Goal: Task Accomplishment & Management: Use online tool/utility

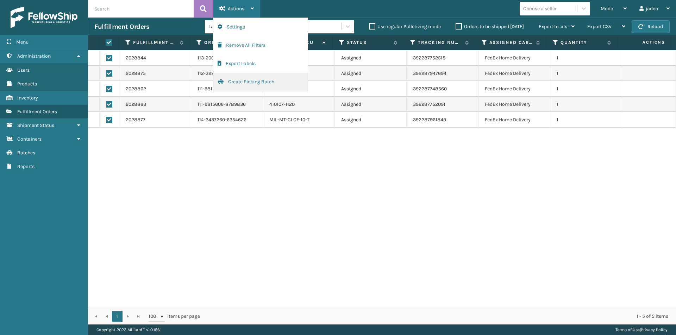
click at [229, 85] on button "Create Picking Batch" at bounding box center [260, 82] width 94 height 18
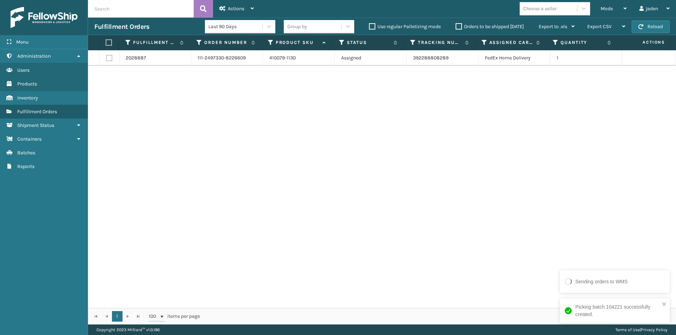
drag, startPoint x: 538, startPoint y: 158, endPoint x: 532, endPoint y: 157, distance: 6.0
drag, startPoint x: 532, startPoint y: 157, endPoint x: 270, endPoint y: 93, distance: 269.9
click at [271, 151] on div "2028887 111-2497330-8226609 410079-1130 Assigned 392288808289 FedEx Home Delive…" at bounding box center [382, 179] width 588 height 258
click at [652, 28] on button "Reload" at bounding box center [650, 26] width 38 height 13
click at [108, 38] on th at bounding box center [109, 42] width 20 height 15
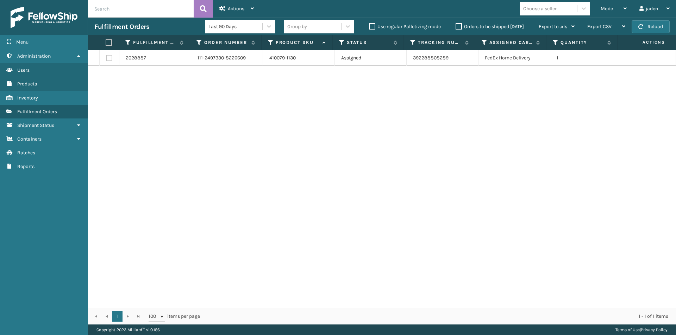
click at [110, 39] on label at bounding box center [108, 42] width 5 height 6
click at [106, 40] on input "checkbox" at bounding box center [106, 42] width 0 height 5
checkbox input "true"
click at [227, 9] on div "Actions" at bounding box center [236, 9] width 34 height 18
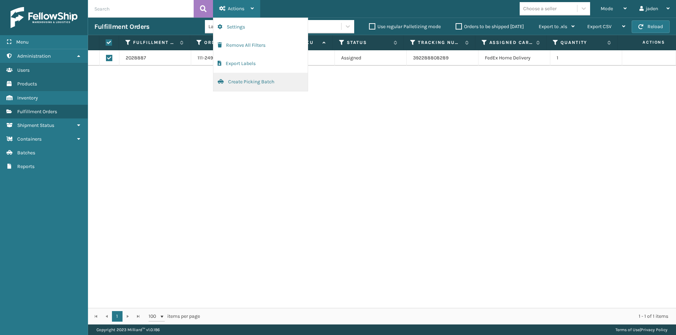
click at [251, 85] on button "Create Picking Batch" at bounding box center [260, 82] width 94 height 18
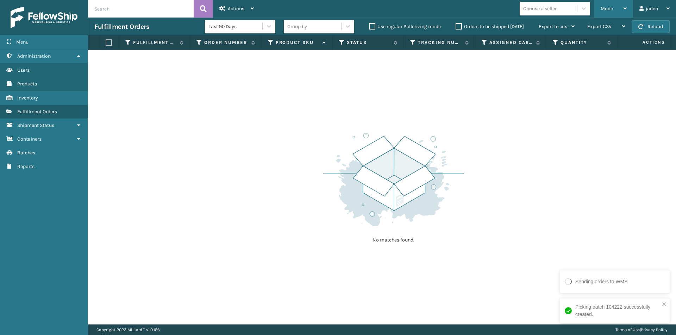
click at [607, 8] on span "Mode" at bounding box center [606, 9] width 12 height 6
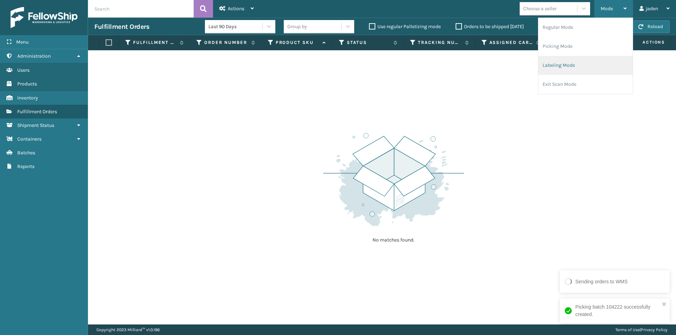
click at [564, 63] on li "Labeling Mode" at bounding box center [585, 65] width 94 height 19
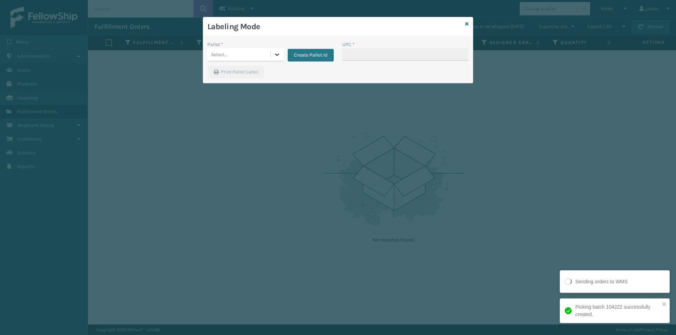
click at [274, 56] on icon at bounding box center [276, 54] width 7 height 7
drag, startPoint x: 252, startPoint y: 72, endPoint x: 381, endPoint y: 38, distance: 133.2
click at [256, 72] on div "FDXG-R3HHRDHA3G" at bounding box center [245, 72] width 76 height 13
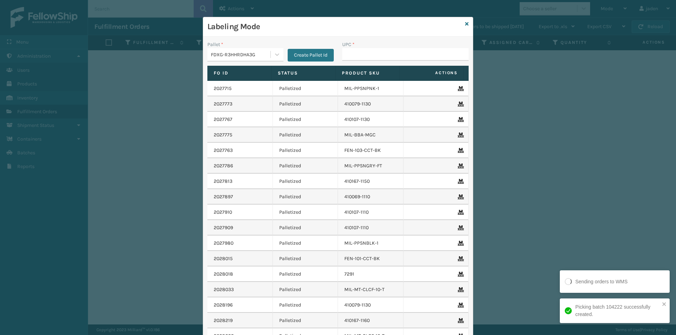
click at [381, 38] on div "Pallet * FDXG-R3HHRDHA3G Create Pallet Id UPC * Fo Id Status Product SKU Action…" at bounding box center [338, 209] width 270 height 345
click at [377, 52] on input "UPC *" at bounding box center [405, 54] width 126 height 13
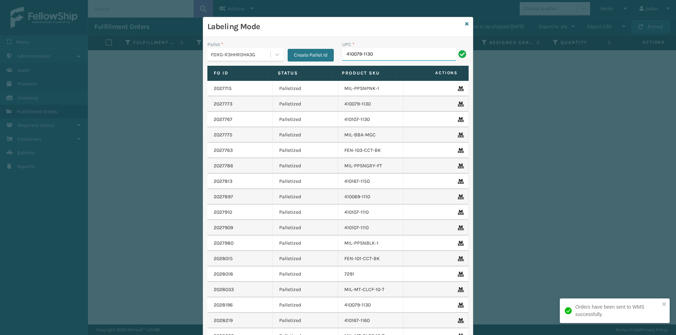
type input "410079-1130"
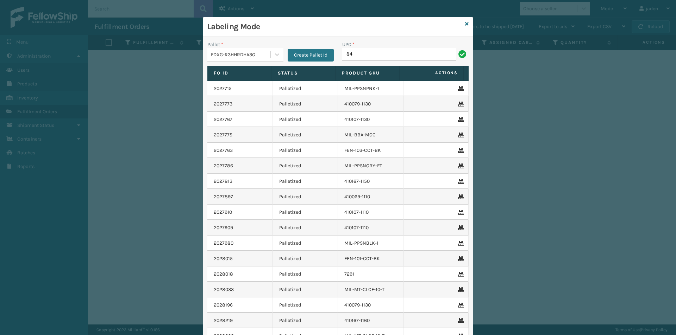
type input "8"
type input "849986009399"
type input "410069-1154"
type input "410107-1120"
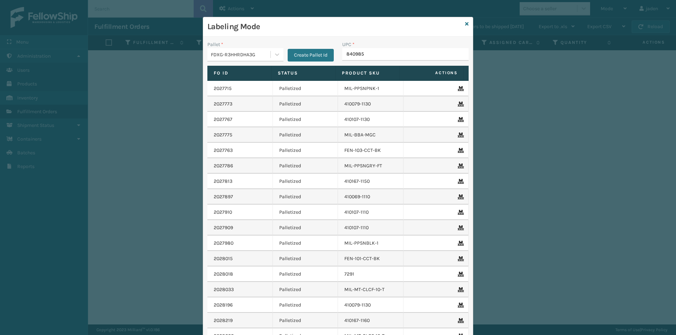
type input "8409851"
click at [461, 23] on div "Labeling Mode" at bounding box center [338, 26] width 270 height 19
click at [465, 24] on icon at bounding box center [467, 23] width 4 height 5
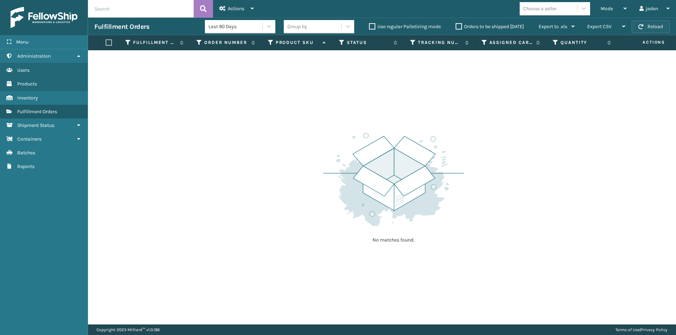
drag, startPoint x: 649, startPoint y: 25, endPoint x: 622, endPoint y: 14, distance: 29.3
click at [648, 25] on button "Reload" at bounding box center [650, 26] width 38 height 13
click at [601, 4] on div "Mode" at bounding box center [613, 9] width 26 height 18
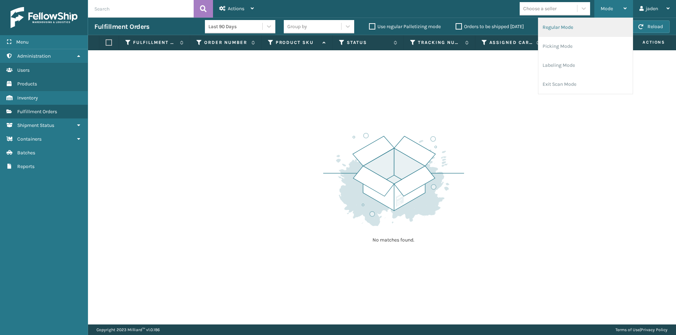
click at [582, 29] on li "Regular Mode" at bounding box center [585, 27] width 94 height 19
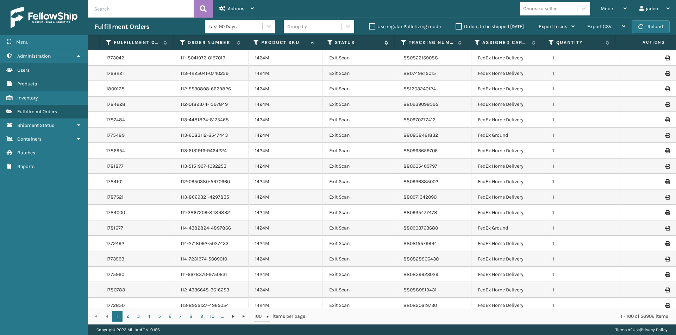
click at [330, 43] on icon at bounding box center [330, 42] width 6 height 6
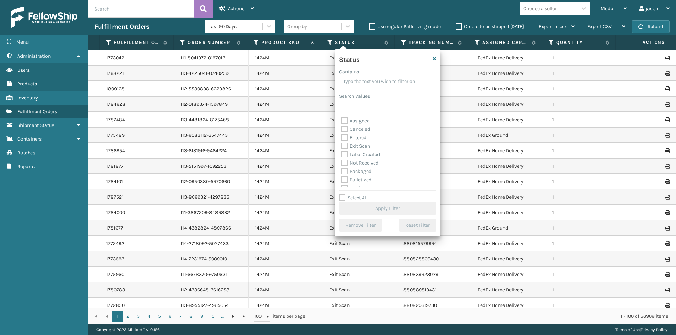
drag, startPoint x: 410, startPoint y: 78, endPoint x: 368, endPoint y: 94, distance: 44.8
click at [377, 77] on input "Contains" at bounding box center [387, 82] width 97 height 13
click at [345, 153] on label "Picking" at bounding box center [353, 153] width 25 height 6
click at [341, 153] on input "Picking" at bounding box center [341, 151] width 0 height 5
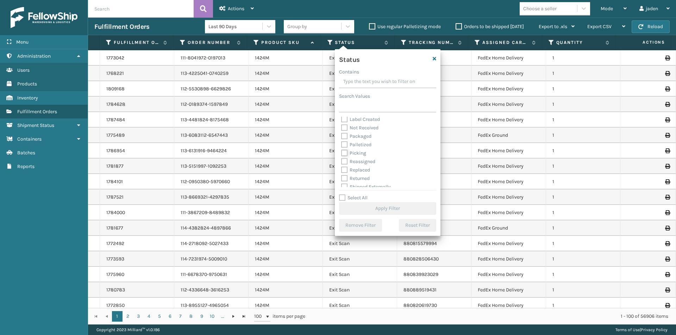
checkbox input "true"
click at [381, 199] on div "Select All Apply Filter" at bounding box center [387, 204] width 97 height 21
click at [376, 212] on button "Apply Filter" at bounding box center [387, 208] width 97 height 13
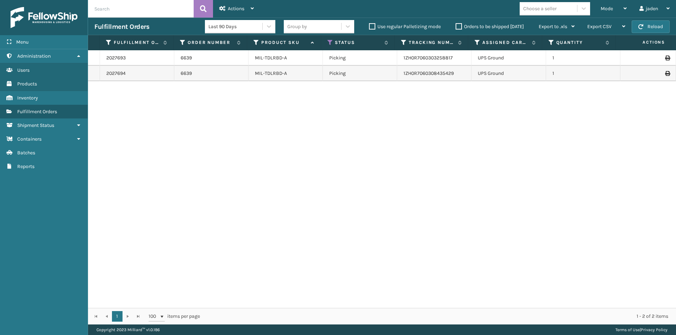
drag, startPoint x: 447, startPoint y: 177, endPoint x: 416, endPoint y: 21, distance: 158.8
click at [204, 145] on div "2027693 6639 MIL-TDLRBD-A Picking 1ZH0R7060303258817 UPS Ground 1 2027694 6639 …" at bounding box center [382, 179] width 588 height 258
click at [657, 28] on button "Reload" at bounding box center [650, 26] width 38 height 13
click at [616, 7] on div "Mode" at bounding box center [613, 9] width 26 height 18
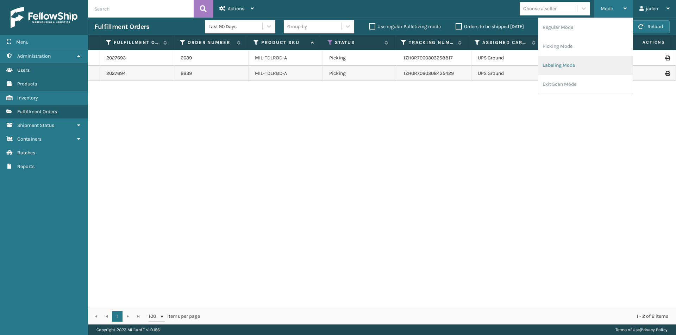
click at [579, 65] on li "Labeling Mode" at bounding box center [585, 65] width 94 height 19
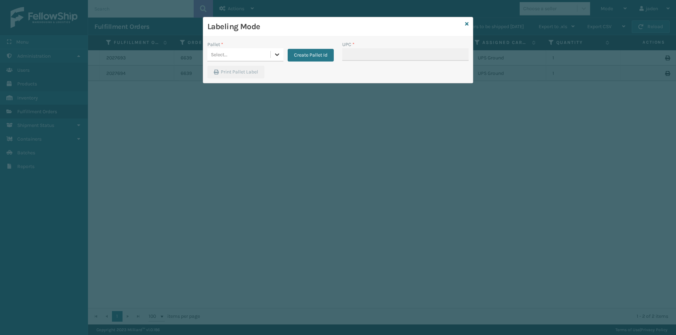
click at [272, 57] on div at bounding box center [277, 54] width 13 height 13
click at [241, 85] on div "UPSG-W4V4EGDPUV" at bounding box center [245, 85] width 76 height 13
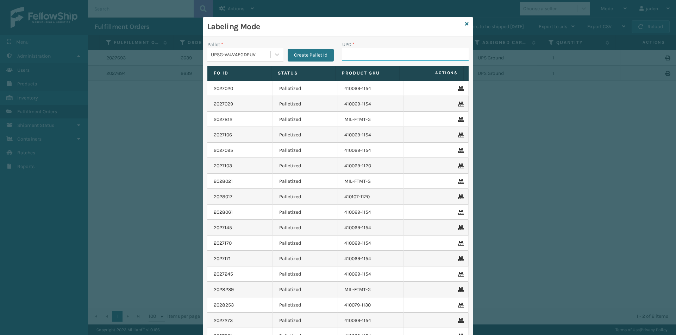
click at [346, 58] on input "UPC *" at bounding box center [405, 54] width 126 height 13
type input "8409851"
click at [465, 24] on icon at bounding box center [467, 23] width 4 height 5
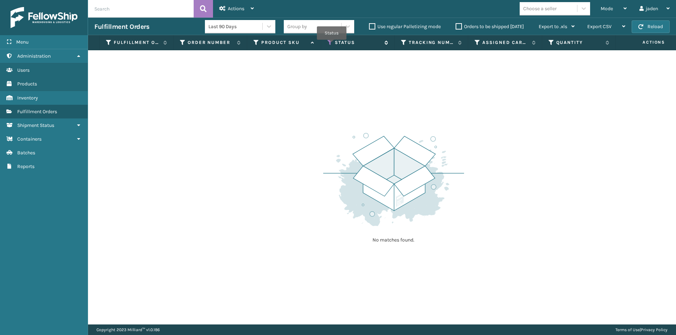
click at [331, 43] on icon at bounding box center [330, 42] width 6 height 6
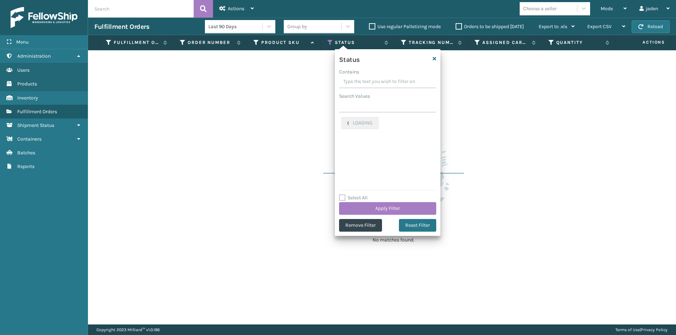
drag, startPoint x: 396, startPoint y: 76, endPoint x: 360, endPoint y: 78, distance: 35.6
click at [360, 78] on input "Contains" at bounding box center [387, 82] width 97 height 13
click at [346, 118] on label "Picking" at bounding box center [353, 121] width 25 height 6
click at [341, 118] on input "Picking" at bounding box center [341, 119] width 0 height 5
checkbox input "false"
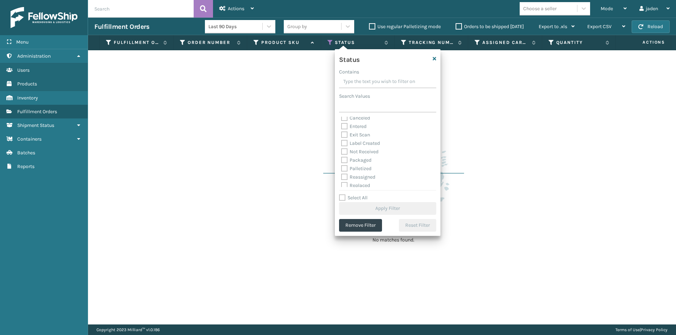
scroll to position [39, 0]
click at [343, 151] on label "Palletized" at bounding box center [356, 149] width 30 height 6
click at [341, 150] on input "Palletized" at bounding box center [341, 147] width 0 height 5
checkbox input "true"
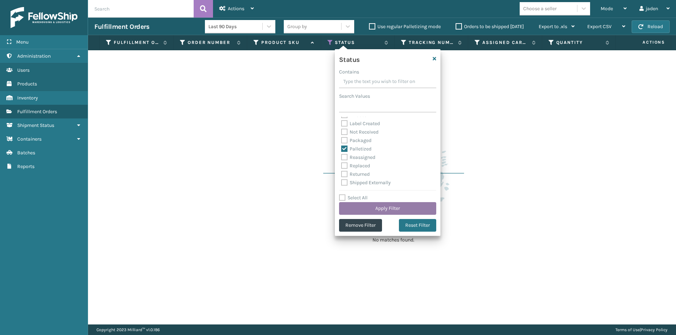
click at [366, 208] on button "Apply Filter" at bounding box center [387, 208] width 97 height 13
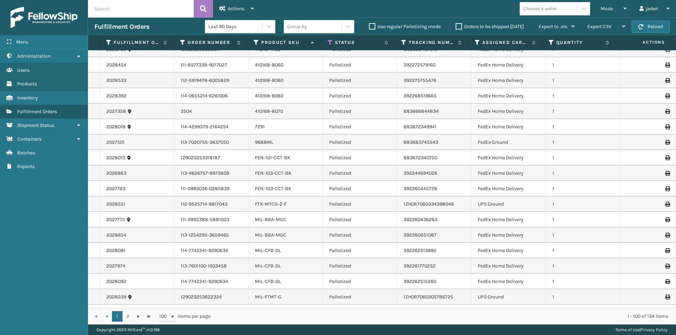
scroll to position [1291, 0]
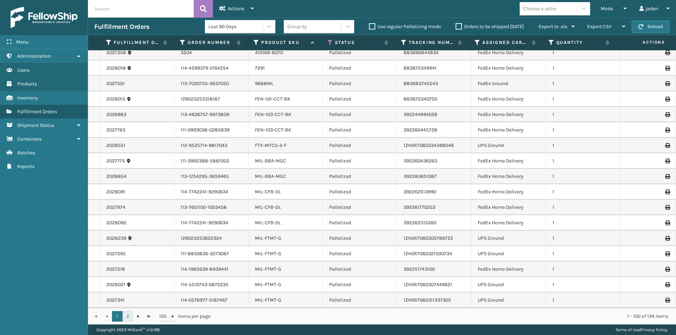
click at [129, 317] on link "2" at bounding box center [127, 316] width 11 height 11
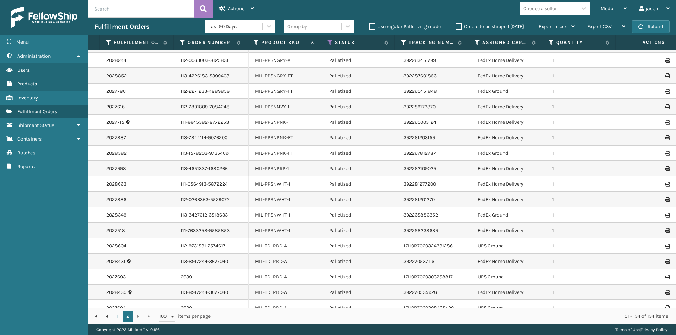
scroll to position [269, 0]
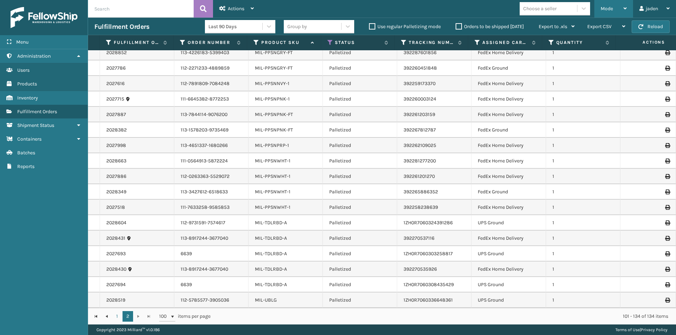
click at [622, 14] on div "Mode" at bounding box center [613, 9] width 26 height 18
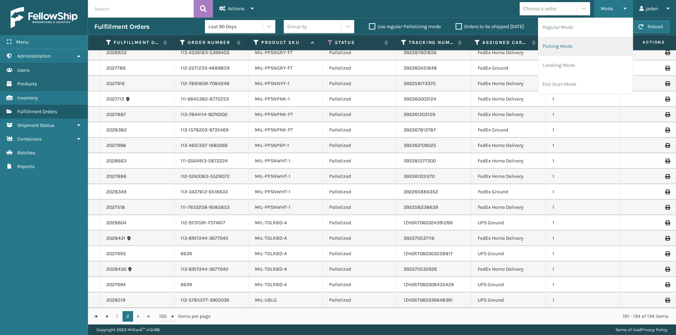
click at [587, 50] on li "Picking Mode" at bounding box center [585, 46] width 94 height 19
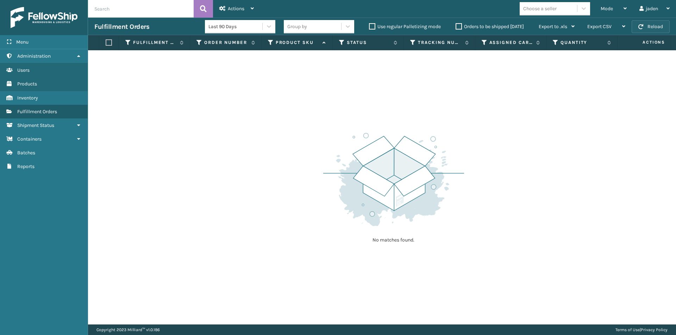
click at [645, 24] on button "Reload" at bounding box center [650, 26] width 38 height 13
click at [649, 24] on button "Reload" at bounding box center [650, 26] width 38 height 13
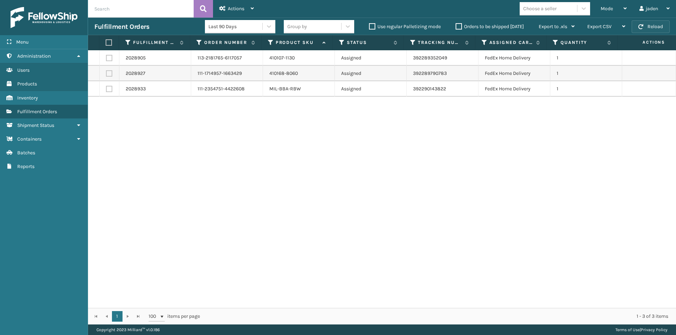
click at [655, 27] on button "Reload" at bounding box center [650, 26] width 38 height 13
drag, startPoint x: 482, startPoint y: 132, endPoint x: 133, endPoint y: 82, distance: 352.7
click at [194, 163] on div "2028905 113-2181765-6117057 410107-1130 Assigned 392289352049 FedEx Home Delive…" at bounding box center [382, 179] width 588 height 258
click at [109, 58] on label at bounding box center [109, 58] width 6 height 6
click at [106, 58] on input "checkbox" at bounding box center [106, 57] width 0 height 5
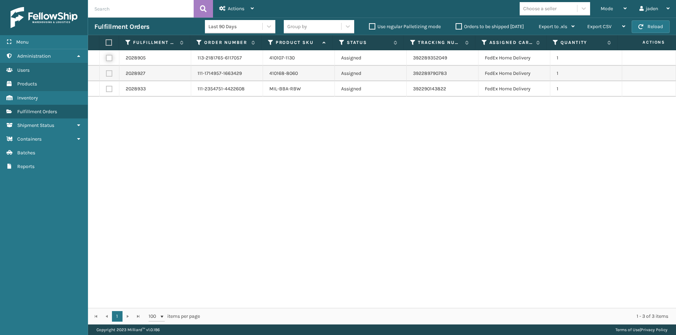
checkbox input "true"
click at [108, 72] on label at bounding box center [109, 73] width 6 height 6
click at [106, 72] on input "checkbox" at bounding box center [106, 72] width 0 height 5
checkbox input "true"
click at [109, 90] on label at bounding box center [109, 89] width 6 height 6
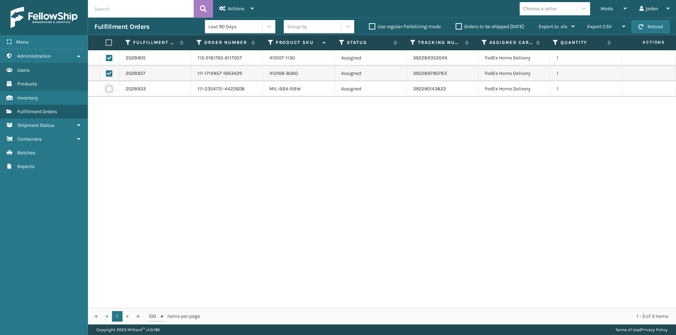
click at [106, 90] on input "checkbox" at bounding box center [106, 88] width 0 height 5
checkbox input "true"
click at [230, 6] on span "Actions" at bounding box center [236, 9] width 17 height 6
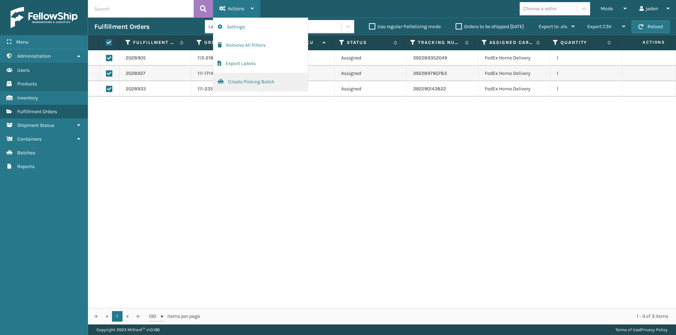
click at [236, 85] on button "Create Picking Batch" at bounding box center [260, 82] width 94 height 18
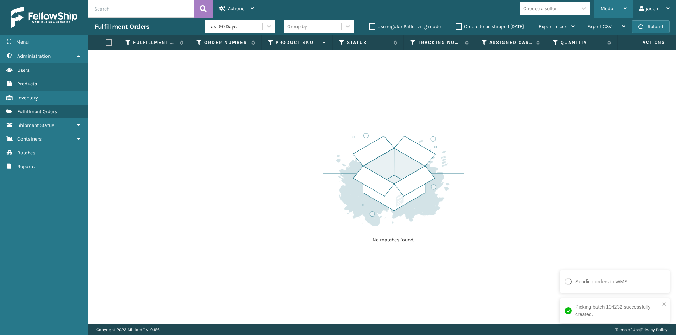
click at [604, 11] on span "Mode" at bounding box center [606, 9] width 12 height 6
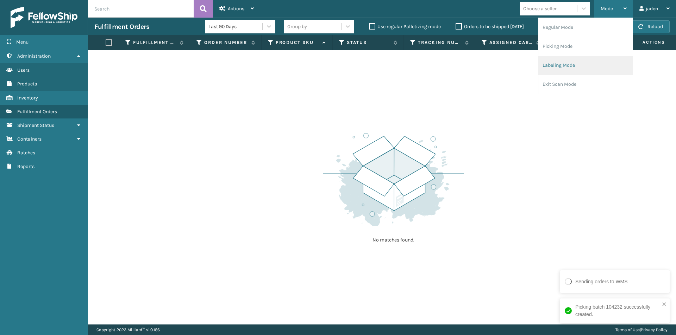
click at [572, 70] on li "Labeling Mode" at bounding box center [585, 65] width 94 height 19
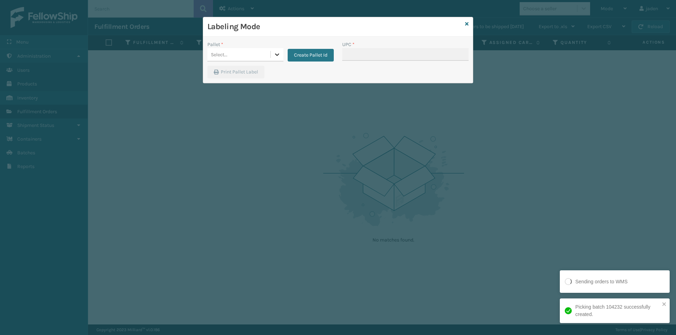
click at [272, 56] on div at bounding box center [277, 54] width 13 height 13
click at [247, 81] on div "UPSG-W4V4EGDPUV" at bounding box center [245, 85] width 76 height 13
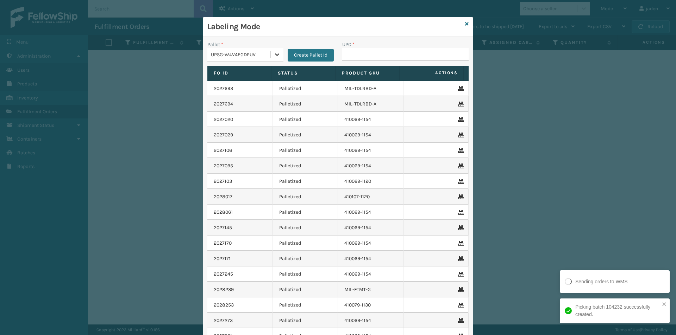
click at [280, 57] on div at bounding box center [277, 54] width 13 height 13
click at [257, 70] on div "FDXG-R3HHRDHA3G" at bounding box center [245, 72] width 76 height 13
click at [355, 57] on input "UPC *" at bounding box center [405, 54] width 126 height 13
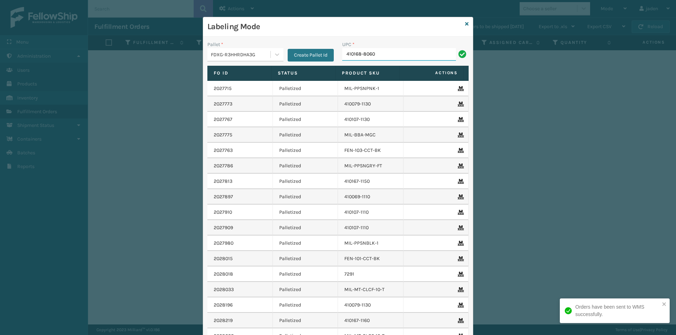
type input "410168-8060"
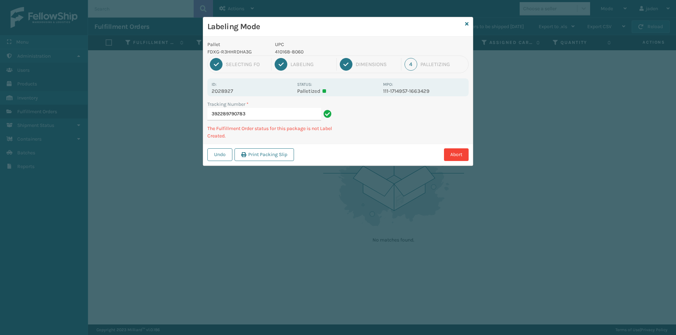
type input "3922897907834"
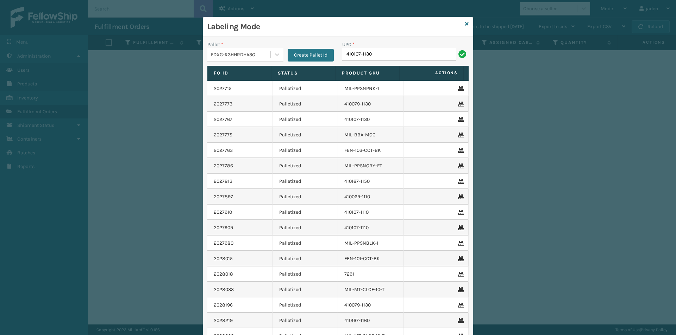
type input "410107-1130"
click at [461, 24] on div "Labeling Mode" at bounding box center [338, 26] width 270 height 19
click at [465, 26] on icon at bounding box center [467, 23] width 4 height 5
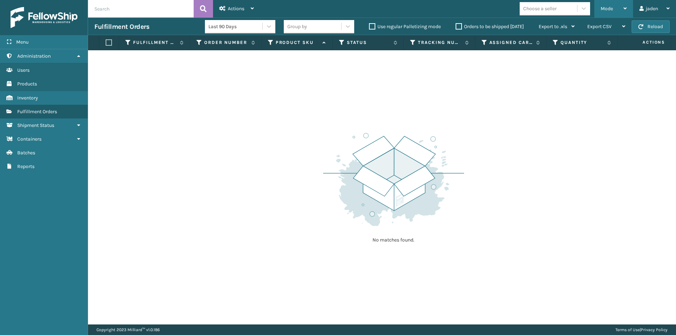
click at [616, 10] on div "Mode" at bounding box center [613, 9] width 26 height 18
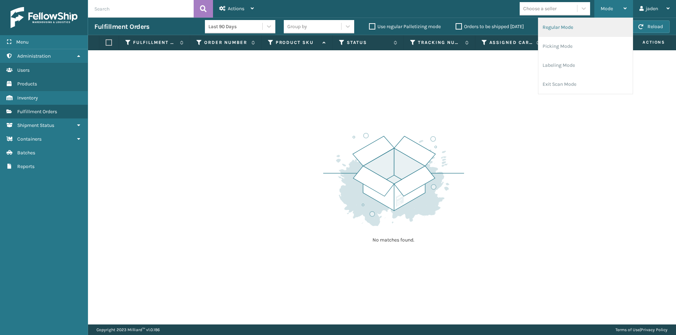
click at [573, 29] on li "Regular Mode" at bounding box center [585, 27] width 94 height 19
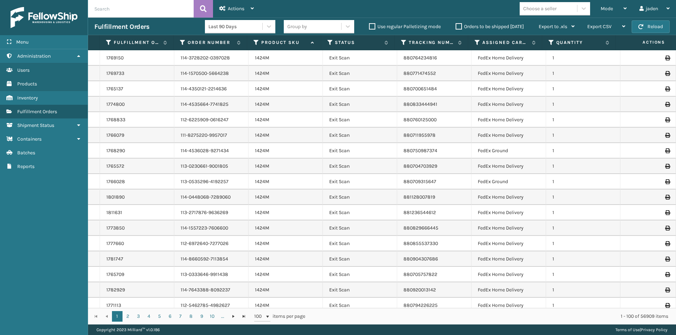
click at [330, 39] on th "Status" at bounding box center [358, 42] width 74 height 15
click at [331, 43] on icon at bounding box center [330, 42] width 6 height 6
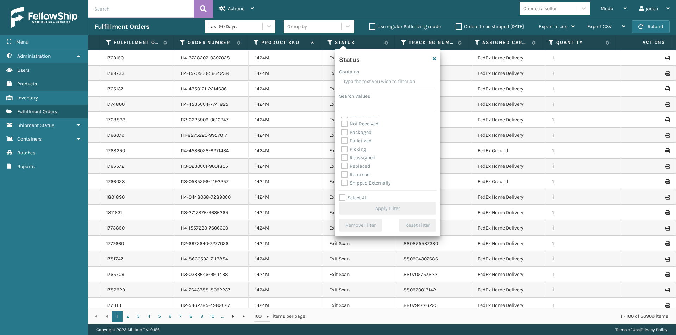
scroll to position [39, 0]
click at [343, 144] on div "Palletized" at bounding box center [387, 141] width 93 height 8
click at [344, 146] on label "Picking" at bounding box center [353, 149] width 25 height 6
click at [341, 146] on input "Picking" at bounding box center [341, 147] width 0 height 5
checkbox input "true"
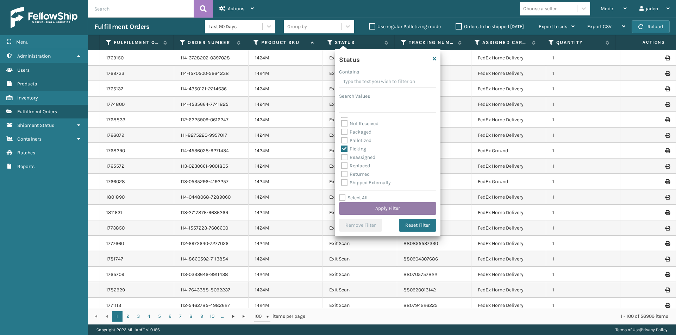
click at [396, 208] on button "Apply Filter" at bounding box center [387, 208] width 97 height 13
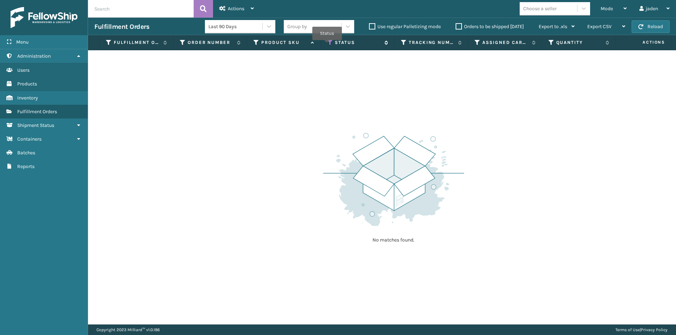
click at [328, 45] on icon at bounding box center [330, 42] width 6 height 6
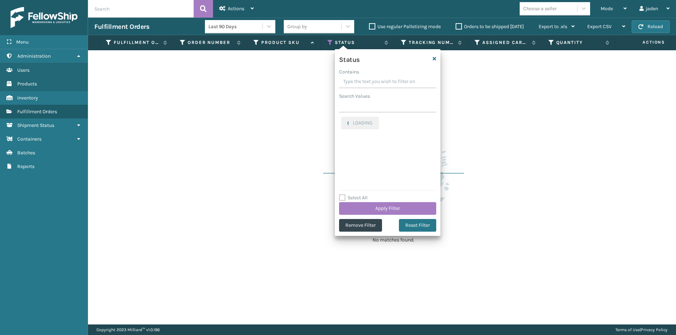
drag, startPoint x: 419, startPoint y: 80, endPoint x: 380, endPoint y: 81, distance: 38.7
click at [380, 81] on input "Contains" at bounding box center [387, 82] width 97 height 13
click at [343, 153] on label "Palletized" at bounding box center [356, 153] width 30 height 6
click at [341, 153] on input "Palletized" at bounding box center [341, 151] width 0 height 5
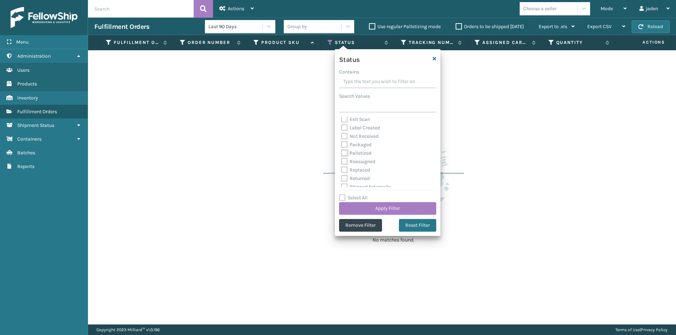
checkbox input "true"
click at [344, 121] on label "Picking" at bounding box center [353, 121] width 25 height 6
click at [341, 121] on input "Picking" at bounding box center [341, 119] width 0 height 5
checkbox input "false"
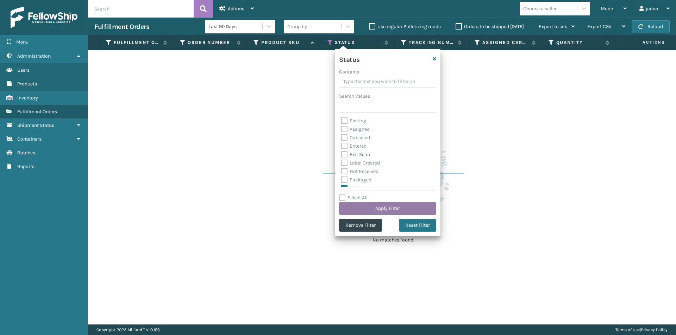
click at [389, 208] on button "Apply Filter" at bounding box center [387, 208] width 97 height 13
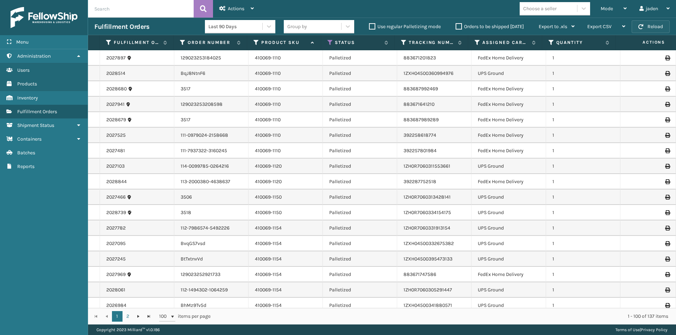
click at [641, 29] on span "button" at bounding box center [640, 26] width 5 height 5
click at [662, 29] on button "Reload" at bounding box center [650, 26] width 38 height 13
click at [661, 26] on button "Reload" at bounding box center [650, 26] width 38 height 13
click at [613, 10] on div "Mode" at bounding box center [613, 9] width 26 height 18
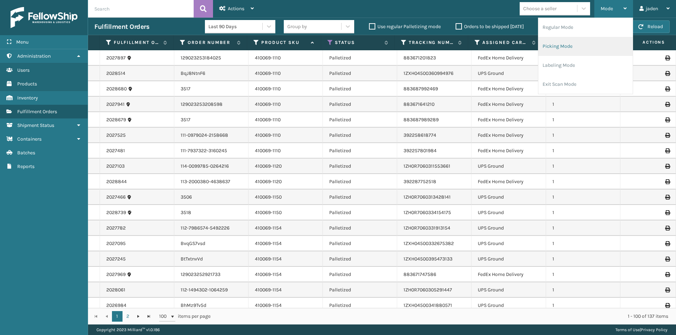
click at [593, 47] on li "Picking Mode" at bounding box center [585, 46] width 94 height 19
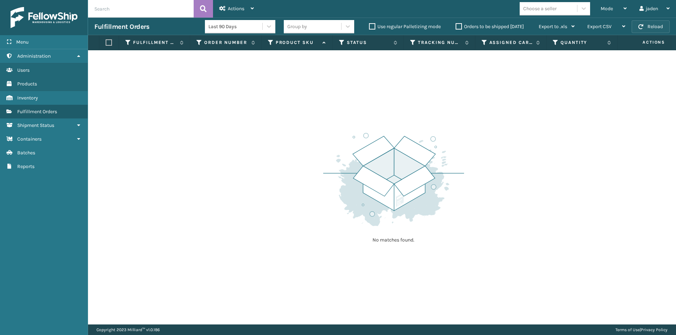
click at [647, 32] on button "Reload" at bounding box center [650, 26] width 38 height 13
click at [649, 25] on button "Reload" at bounding box center [650, 26] width 38 height 13
drag, startPoint x: 647, startPoint y: 32, endPoint x: 649, endPoint y: 25, distance: 7.0
click at [649, 25] on button "Reload" at bounding box center [650, 26] width 38 height 13
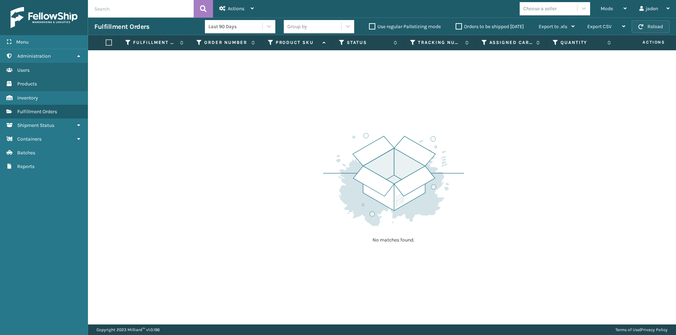
click at [649, 25] on button "Reload" at bounding box center [650, 26] width 38 height 13
click at [625, 7] on icon at bounding box center [624, 8] width 3 height 5
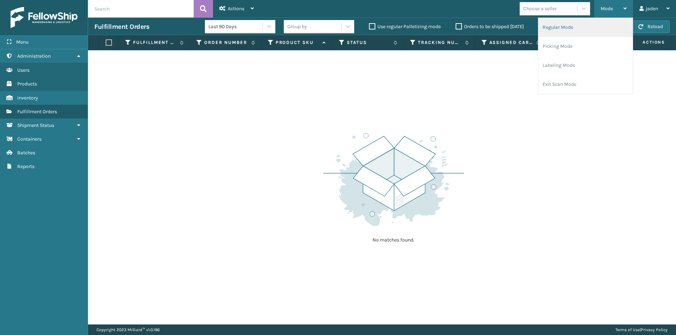
click at [573, 30] on li "Regular Mode" at bounding box center [585, 27] width 94 height 19
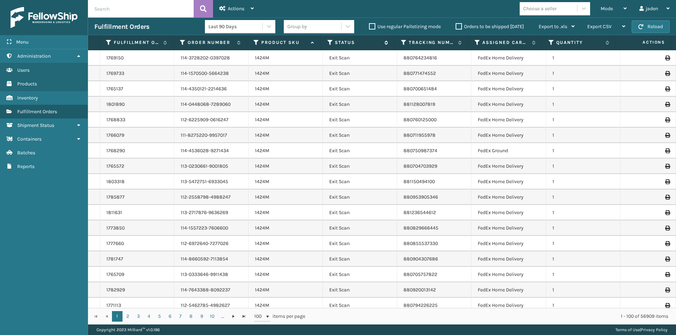
click at [329, 41] on icon at bounding box center [330, 42] width 6 height 6
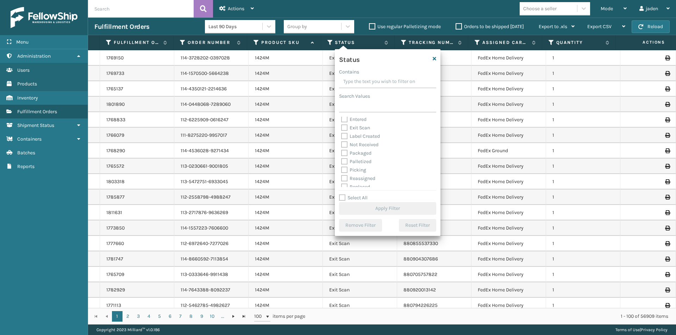
scroll to position [35, 0]
click at [345, 145] on label "Palletized" at bounding box center [356, 145] width 30 height 6
click at [341, 145] on input "Palletized" at bounding box center [341, 143] width 0 height 5
checkbox input "true"
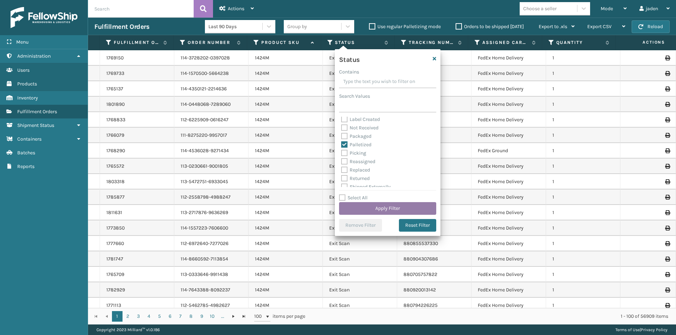
click at [373, 204] on button "Apply Filter" at bounding box center [387, 208] width 97 height 13
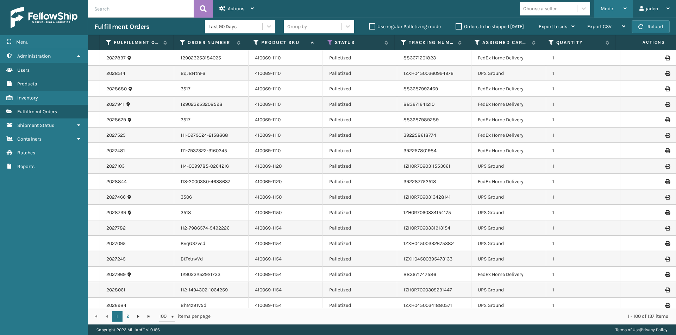
click at [617, 6] on div "Mode" at bounding box center [613, 9] width 26 height 18
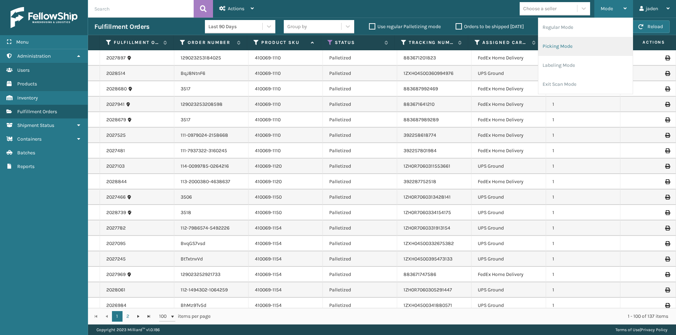
click at [590, 44] on li "Picking Mode" at bounding box center [585, 46] width 94 height 19
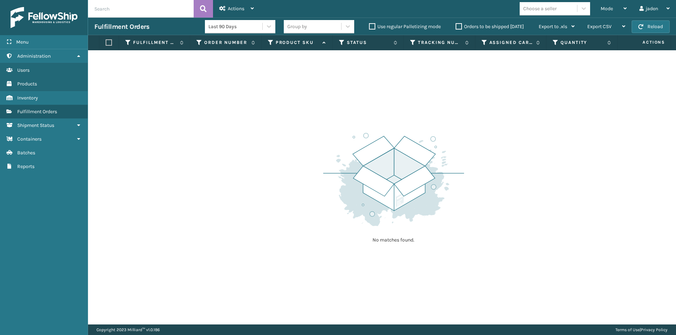
drag, startPoint x: 449, startPoint y: 197, endPoint x: 518, endPoint y: 5, distance: 203.7
click at [319, 113] on div "No matches found." at bounding box center [382, 187] width 588 height 275
click at [649, 26] on button "Reload" at bounding box center [650, 26] width 38 height 13
click at [648, 26] on button "Reload" at bounding box center [650, 26] width 38 height 13
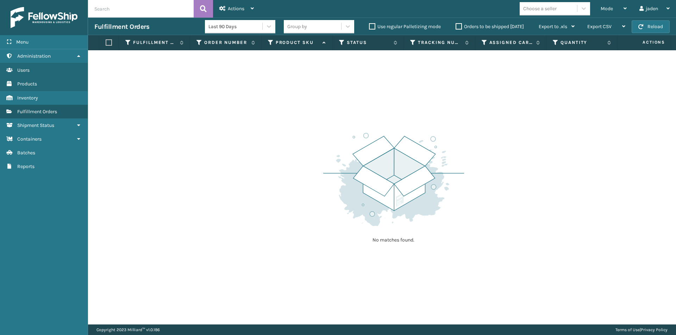
click at [458, 27] on label "Orders to be shipped [DATE]" at bounding box center [489, 27] width 68 height 6
click at [456, 27] on input "Orders to be shipped [DATE]" at bounding box center [455, 25] width 0 height 5
click at [661, 25] on button "Reload" at bounding box center [650, 26] width 38 height 13
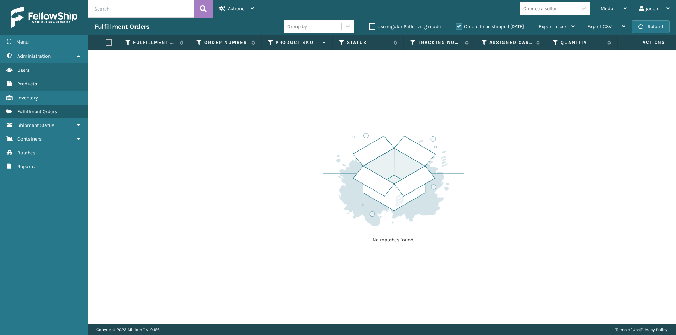
click at [661, 25] on button "Reload" at bounding box center [650, 26] width 38 height 13
click at [609, 13] on div "Mode" at bounding box center [613, 9] width 26 height 18
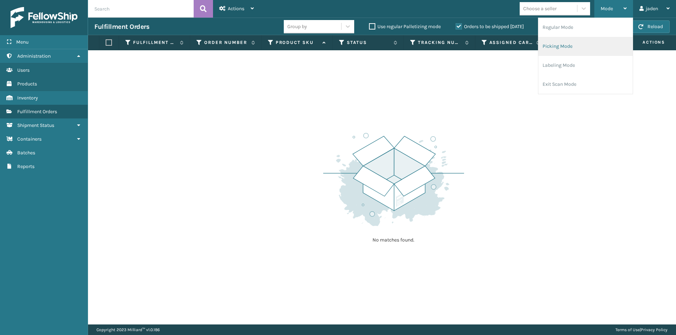
click at [580, 46] on li "Picking Mode" at bounding box center [585, 46] width 94 height 19
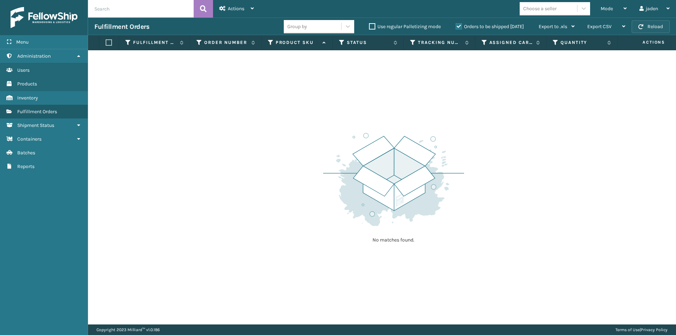
click at [645, 27] on button "Reload" at bounding box center [650, 26] width 38 height 13
click at [617, 12] on div "Mode" at bounding box center [613, 9] width 26 height 18
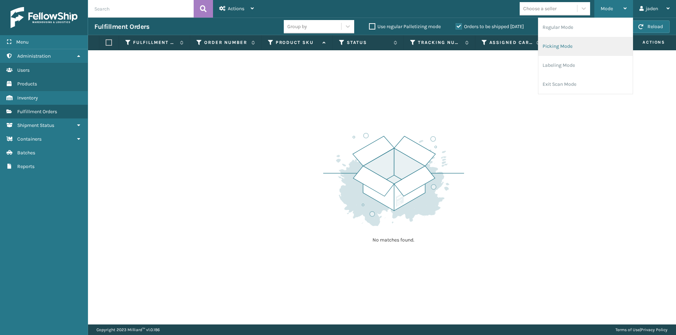
click at [590, 42] on li "Picking Mode" at bounding box center [585, 46] width 94 height 19
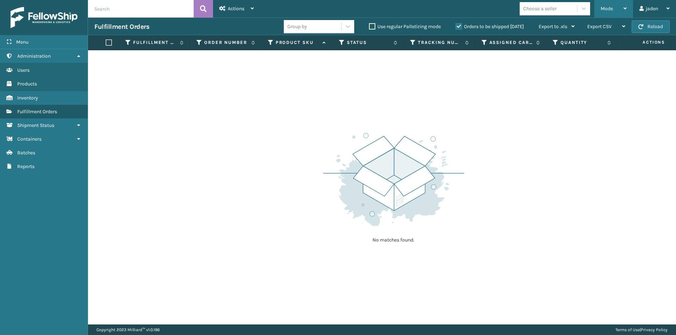
click at [607, 7] on span "Mode" at bounding box center [606, 9] width 12 height 6
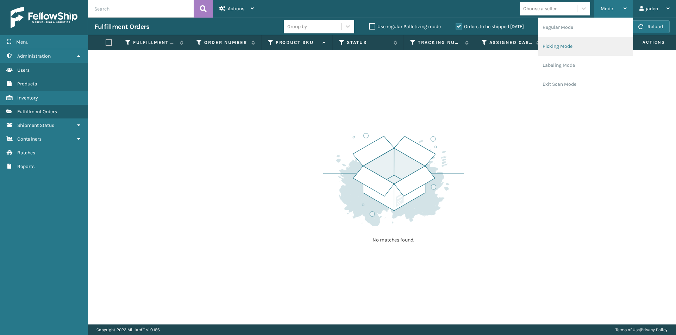
click at [581, 49] on li "Picking Mode" at bounding box center [585, 46] width 94 height 19
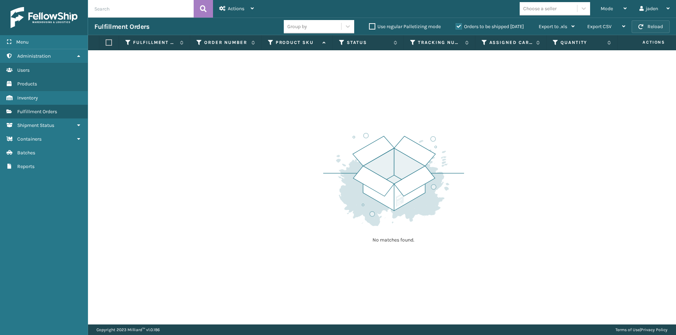
click at [641, 22] on button "Reload" at bounding box center [650, 26] width 38 height 13
click at [642, 26] on span "button" at bounding box center [640, 26] width 5 height 5
drag, startPoint x: 547, startPoint y: 100, endPoint x: 366, endPoint y: 64, distance: 184.8
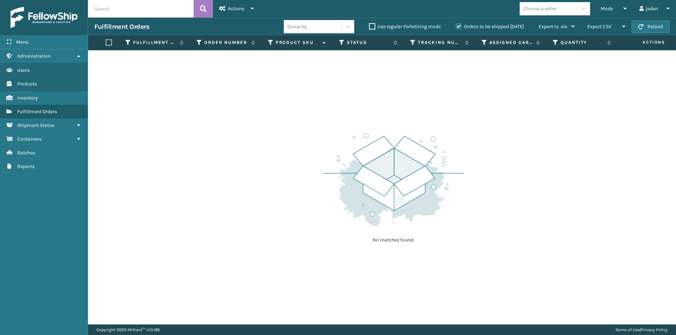
click at [296, 90] on div "No matches found." at bounding box center [382, 187] width 588 height 275
click at [458, 25] on label "Orders to be shipped [DATE]" at bounding box center [489, 27] width 68 height 6
click at [456, 25] on input "Orders to be shipped [DATE]" at bounding box center [455, 25] width 0 height 5
click at [611, 10] on span "Mode" at bounding box center [606, 9] width 12 height 6
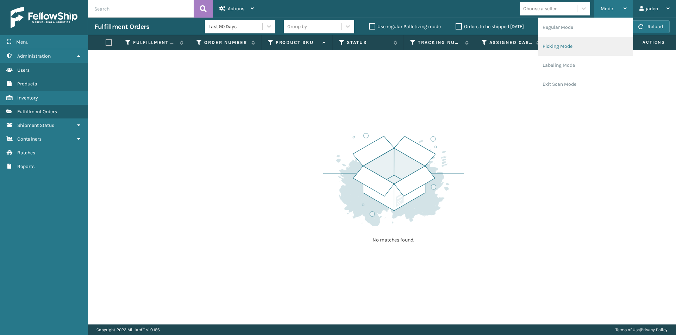
click at [562, 48] on li "Picking Mode" at bounding box center [585, 46] width 94 height 19
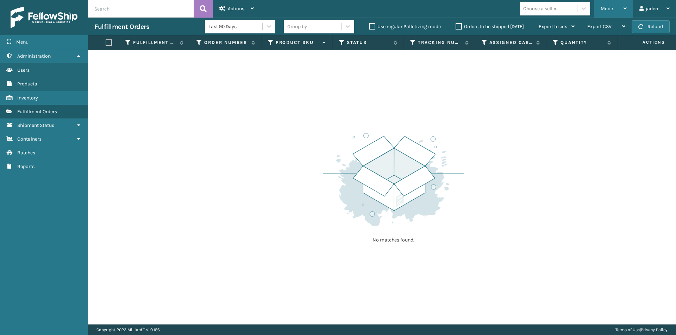
click at [601, 12] on div "Mode" at bounding box center [613, 9] width 26 height 18
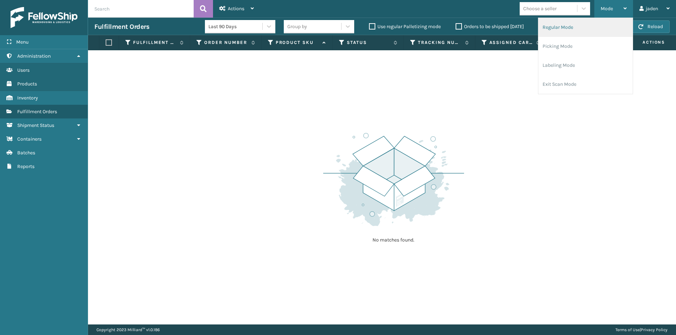
click at [559, 27] on li "Regular Mode" at bounding box center [585, 27] width 94 height 19
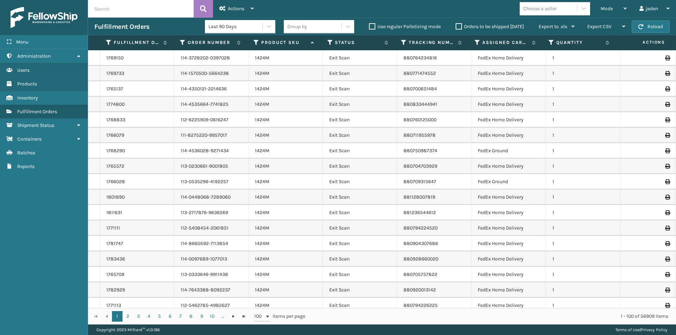
click at [329, 41] on icon at bounding box center [330, 42] width 6 height 6
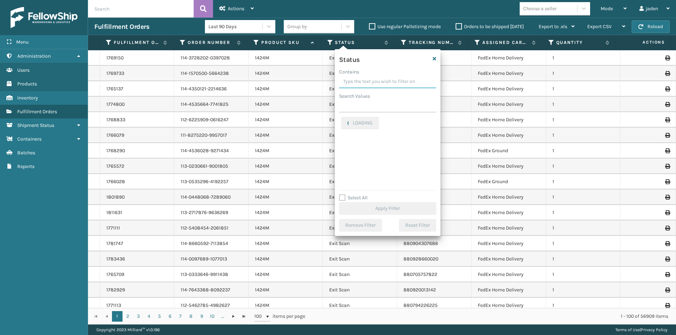
drag, startPoint x: 393, startPoint y: 72, endPoint x: 361, endPoint y: 76, distance: 32.3
click at [361, 76] on input "Contains" at bounding box center [387, 82] width 97 height 13
drag, startPoint x: 402, startPoint y: 78, endPoint x: 393, endPoint y: 78, distance: 9.2
click at [393, 78] on input "Contains" at bounding box center [387, 82] width 97 height 13
drag, startPoint x: 405, startPoint y: 77, endPoint x: 393, endPoint y: 77, distance: 11.3
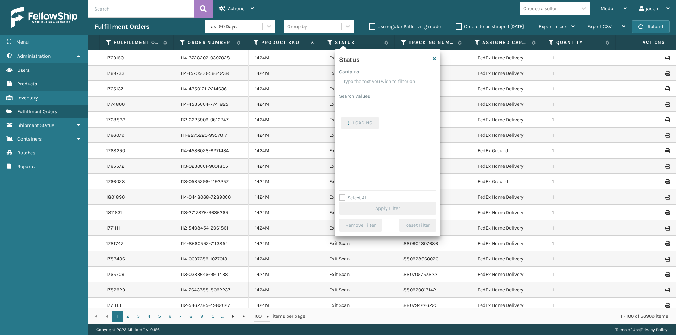
click at [379, 77] on input "Contains" at bounding box center [387, 82] width 97 height 13
click at [368, 78] on input "Contains" at bounding box center [387, 82] width 97 height 13
click at [371, 79] on input "Contains" at bounding box center [387, 82] width 97 height 13
drag, startPoint x: 403, startPoint y: 79, endPoint x: 410, endPoint y: 80, distance: 6.8
click at [378, 80] on input "Contains" at bounding box center [387, 82] width 97 height 13
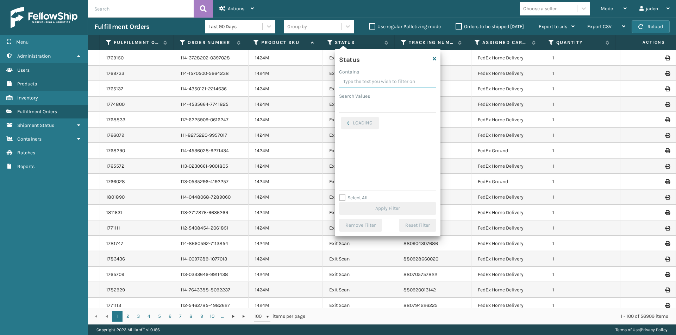
click at [375, 81] on input "Contains" at bounding box center [387, 82] width 97 height 13
drag, startPoint x: 408, startPoint y: 83, endPoint x: 397, endPoint y: 76, distance: 12.8
click at [347, 83] on input "Contains" at bounding box center [387, 82] width 97 height 13
drag, startPoint x: 402, startPoint y: 75, endPoint x: 375, endPoint y: 107, distance: 41.2
click at [384, 76] on input "Contains" at bounding box center [387, 82] width 97 height 13
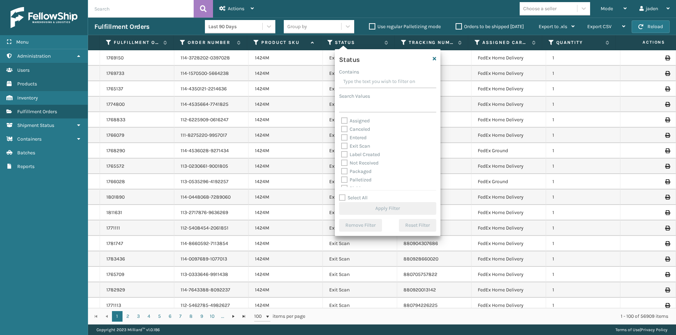
click at [341, 182] on label "Palletized" at bounding box center [356, 180] width 30 height 6
click at [341, 181] on input "Palletized" at bounding box center [341, 178] width 0 height 5
checkbox input "true"
click at [354, 207] on button "Apply Filter" at bounding box center [387, 208] width 97 height 13
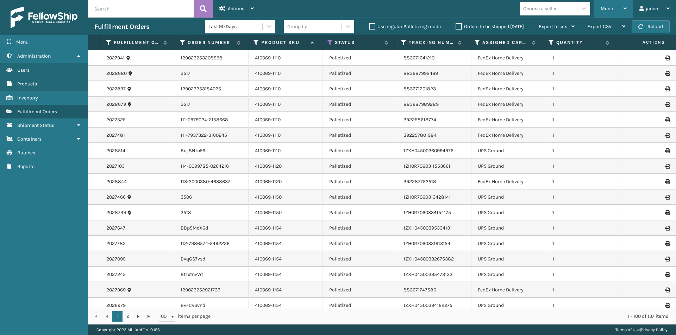
click at [614, 6] on div "Mode" at bounding box center [613, 9] width 26 height 18
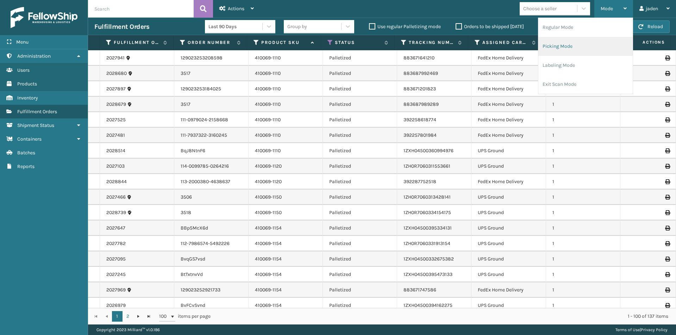
click at [593, 40] on li "Picking Mode" at bounding box center [585, 46] width 94 height 19
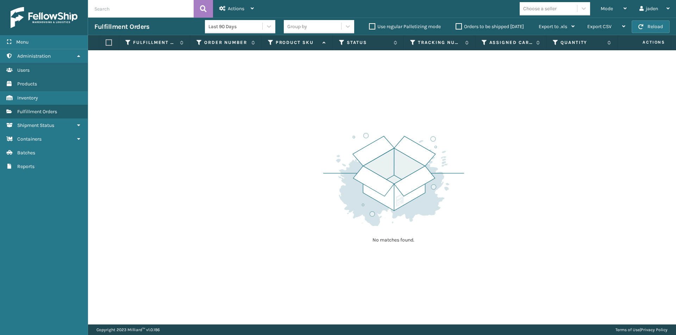
click at [458, 23] on div "Orders to be shipped [DATE]" at bounding box center [490, 27] width 83 height 8
click at [461, 26] on label "Orders to be shipped [DATE]" at bounding box center [489, 27] width 68 height 6
click at [456, 26] on input "Orders to be shipped [DATE]" at bounding box center [455, 25] width 0 height 5
click at [604, 8] on span "Mode" at bounding box center [606, 9] width 12 height 6
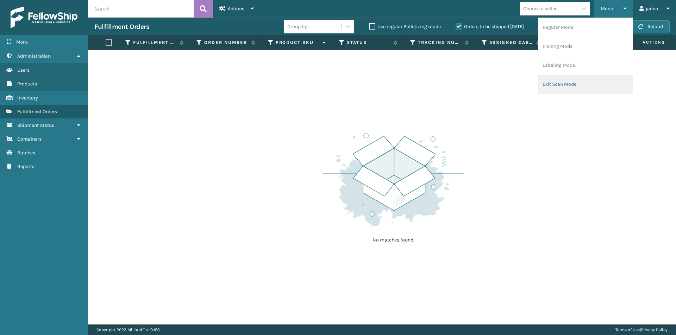
click at [593, 85] on li "Exit Scan Mode" at bounding box center [585, 84] width 94 height 19
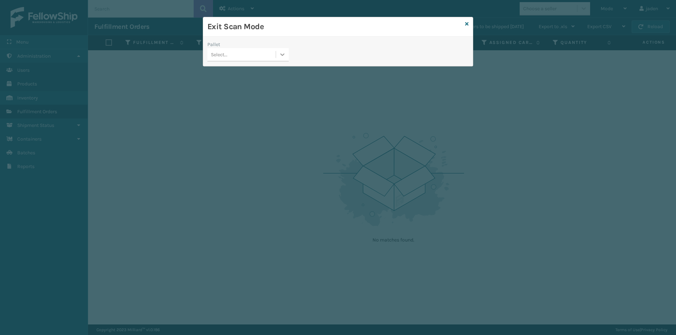
click at [282, 55] on icon at bounding box center [282, 54] width 4 height 2
click at [264, 73] on div "FDXG-R3HHRDHA3G" at bounding box center [247, 72] width 81 height 13
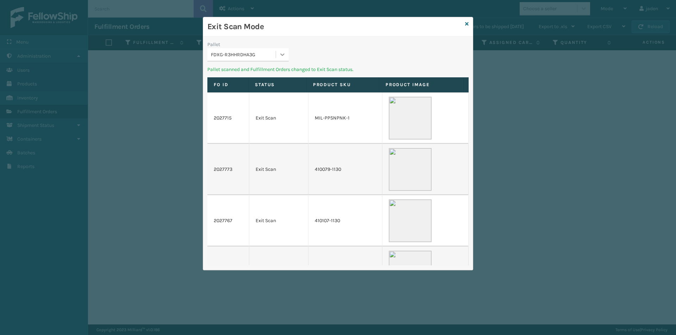
click at [285, 54] on icon at bounding box center [282, 54] width 7 height 7
click at [266, 65] on div "UPSG-W4V4EGDPUV" at bounding box center [247, 72] width 81 height 16
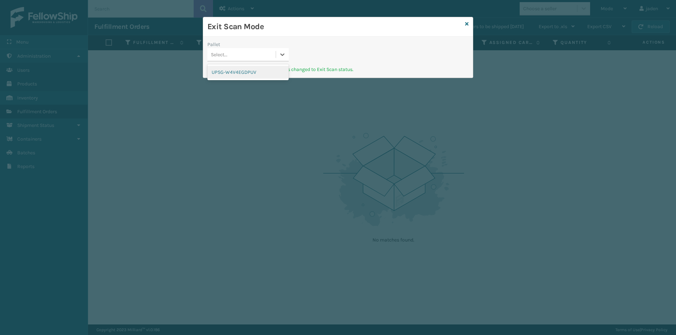
click at [267, 76] on div "UPSG-W4V4EGDPUV" at bounding box center [247, 72] width 81 height 13
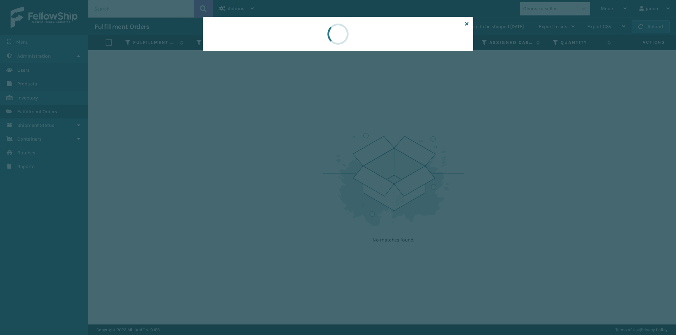
drag, startPoint x: 363, startPoint y: 46, endPoint x: 371, endPoint y: 43, distance: 8.0
click at [297, 46] on div at bounding box center [338, 34] width 270 height 34
drag, startPoint x: 363, startPoint y: 43, endPoint x: 365, endPoint y: 48, distance: 5.8
click at [286, 48] on div at bounding box center [338, 34] width 270 height 34
drag, startPoint x: 365, startPoint y: 48, endPoint x: 406, endPoint y: 48, distance: 40.5
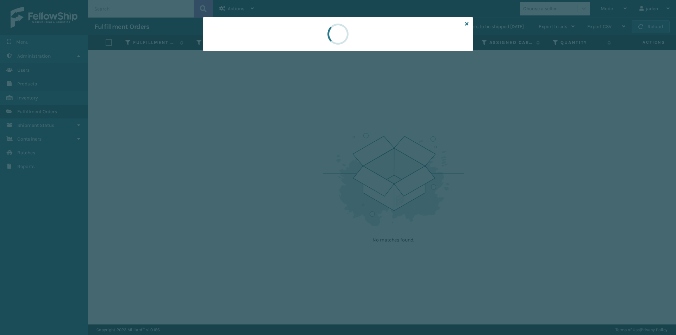
click at [303, 46] on div at bounding box center [338, 34] width 270 height 34
drag, startPoint x: 406, startPoint y: 48, endPoint x: 393, endPoint y: 48, distance: 12.7
drag, startPoint x: 393, startPoint y: 48, endPoint x: 422, endPoint y: 48, distance: 28.5
click at [324, 52] on div at bounding box center [338, 167] width 676 height 335
drag, startPoint x: 420, startPoint y: 45, endPoint x: 401, endPoint y: 41, distance: 19.1
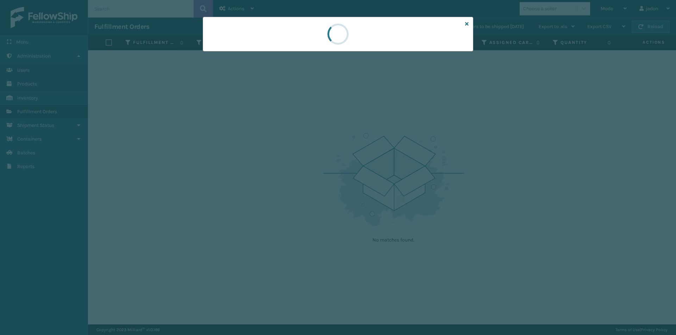
click at [314, 41] on div at bounding box center [338, 34] width 270 height 34
drag, startPoint x: 401, startPoint y: 41, endPoint x: 390, endPoint y: 41, distance: 11.6
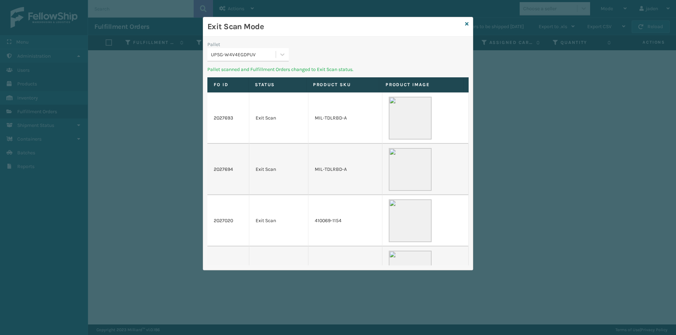
drag, startPoint x: 362, startPoint y: 49, endPoint x: 355, endPoint y: 49, distance: 7.0
drag, startPoint x: 355, startPoint y: 49, endPoint x: 323, endPoint y: 51, distance: 32.1
click at [237, 47] on div "Pallet" at bounding box center [247, 44] width 81 height 7
drag, startPoint x: 336, startPoint y: 46, endPoint x: 419, endPoint y: 42, distance: 82.5
click at [307, 42] on div "Pallet UPSG-W4V4EGDPUV" at bounding box center [338, 53] width 270 height 25
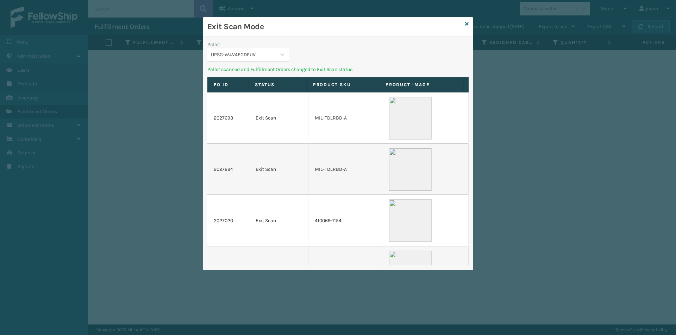
drag, startPoint x: 419, startPoint y: 42, endPoint x: 403, endPoint y: 41, distance: 15.9
drag, startPoint x: 403, startPoint y: 41, endPoint x: 368, endPoint y: 48, distance: 36.0
click at [334, 43] on div "Pallet UPSG-W4V4EGDPUV Pallet scanned and Fulfillment Orders changed to Exit Sc…" at bounding box center [338, 154] width 270 height 234
drag, startPoint x: 382, startPoint y: 53, endPoint x: 368, endPoint y: 53, distance: 13.7
drag, startPoint x: 368, startPoint y: 53, endPoint x: 293, endPoint y: 56, distance: 75.7
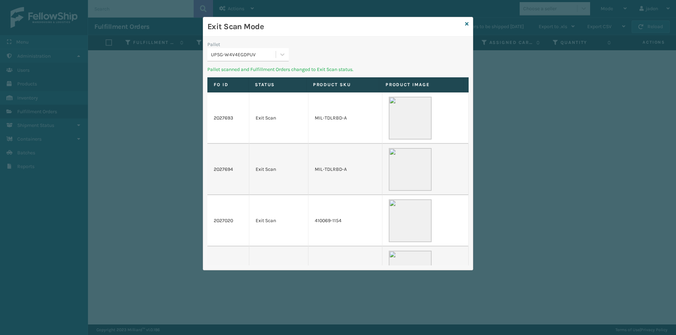
click at [307, 46] on div "Pallet UPSG-W4V4EGDPUV" at bounding box center [338, 53] width 270 height 25
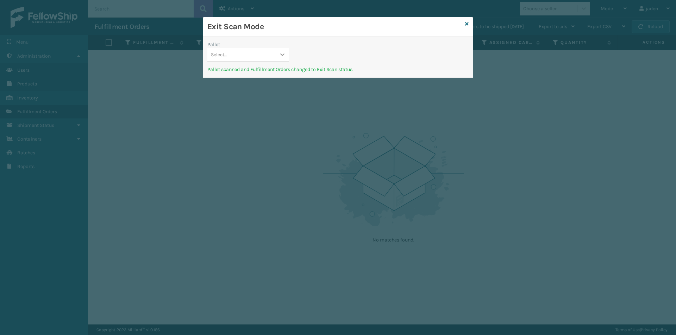
click at [279, 55] on icon at bounding box center [282, 54] width 7 height 7
click at [259, 74] on div "No options" at bounding box center [247, 72] width 81 height 13
click at [465, 25] on icon at bounding box center [467, 23] width 4 height 5
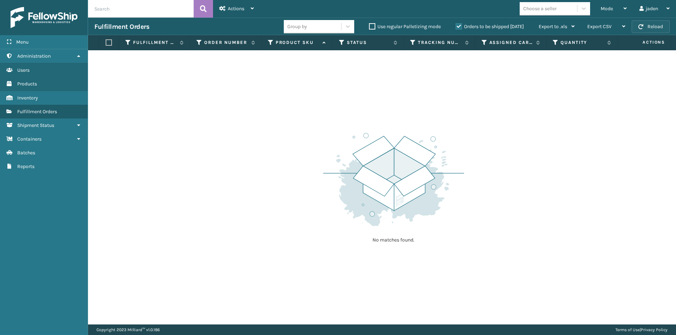
click at [644, 22] on button "Reload" at bounding box center [650, 26] width 38 height 13
click at [619, 8] on div "Mode" at bounding box center [613, 9] width 26 height 18
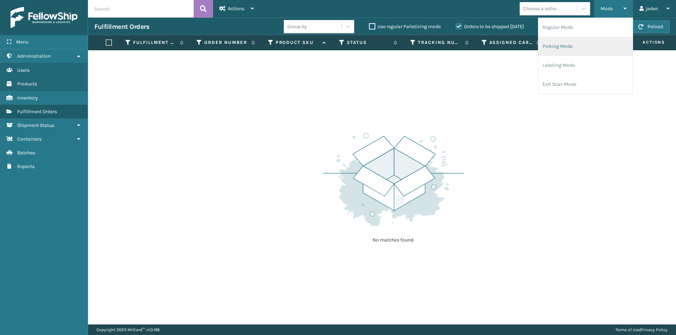
click at [586, 55] on li "Picking Mode" at bounding box center [585, 46] width 94 height 19
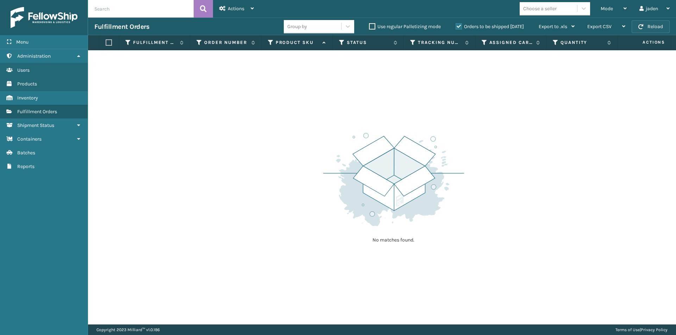
click at [637, 25] on button "Reload" at bounding box center [650, 26] width 38 height 13
